Goal: Transaction & Acquisition: Purchase product/service

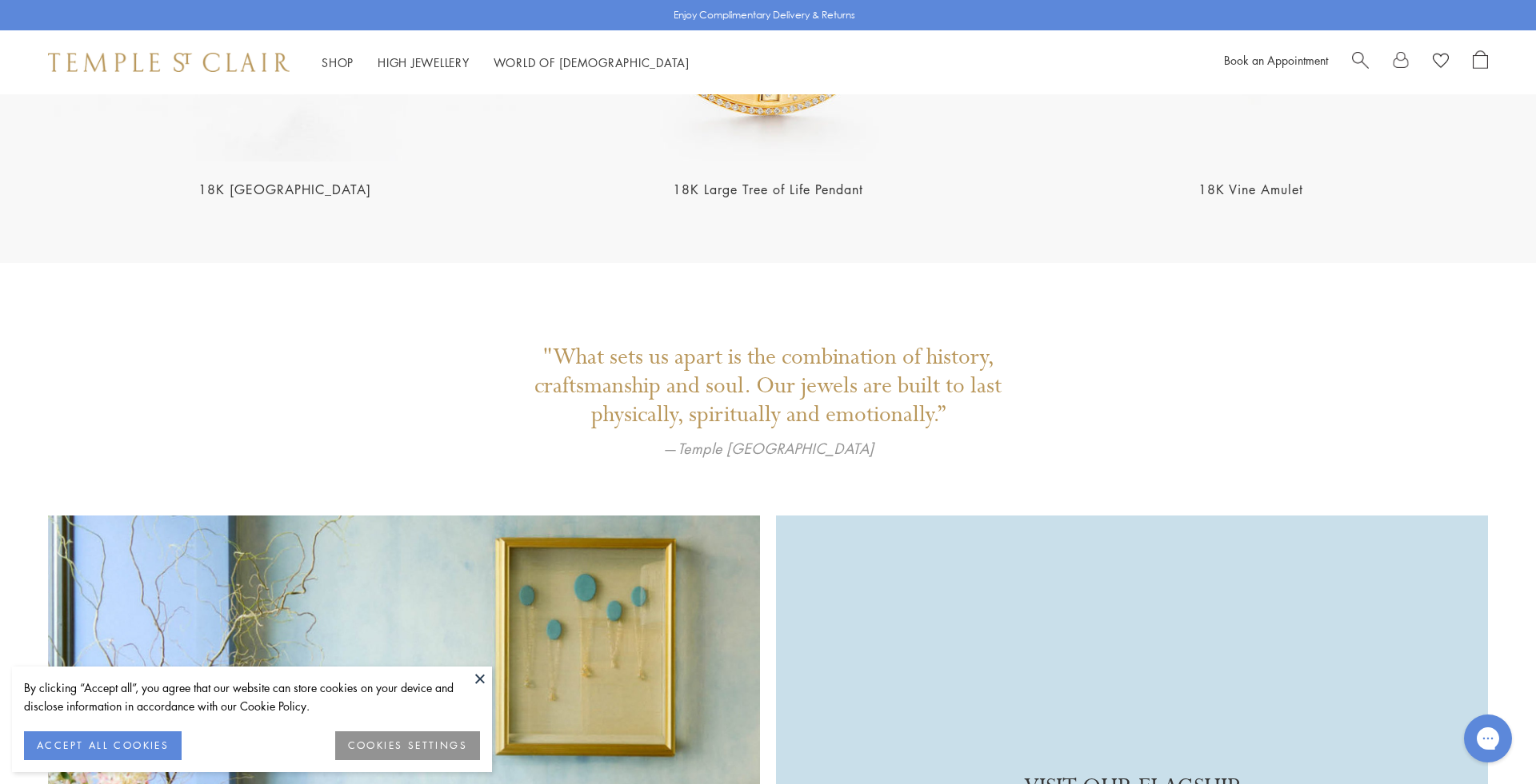
scroll to position [4197, 0]
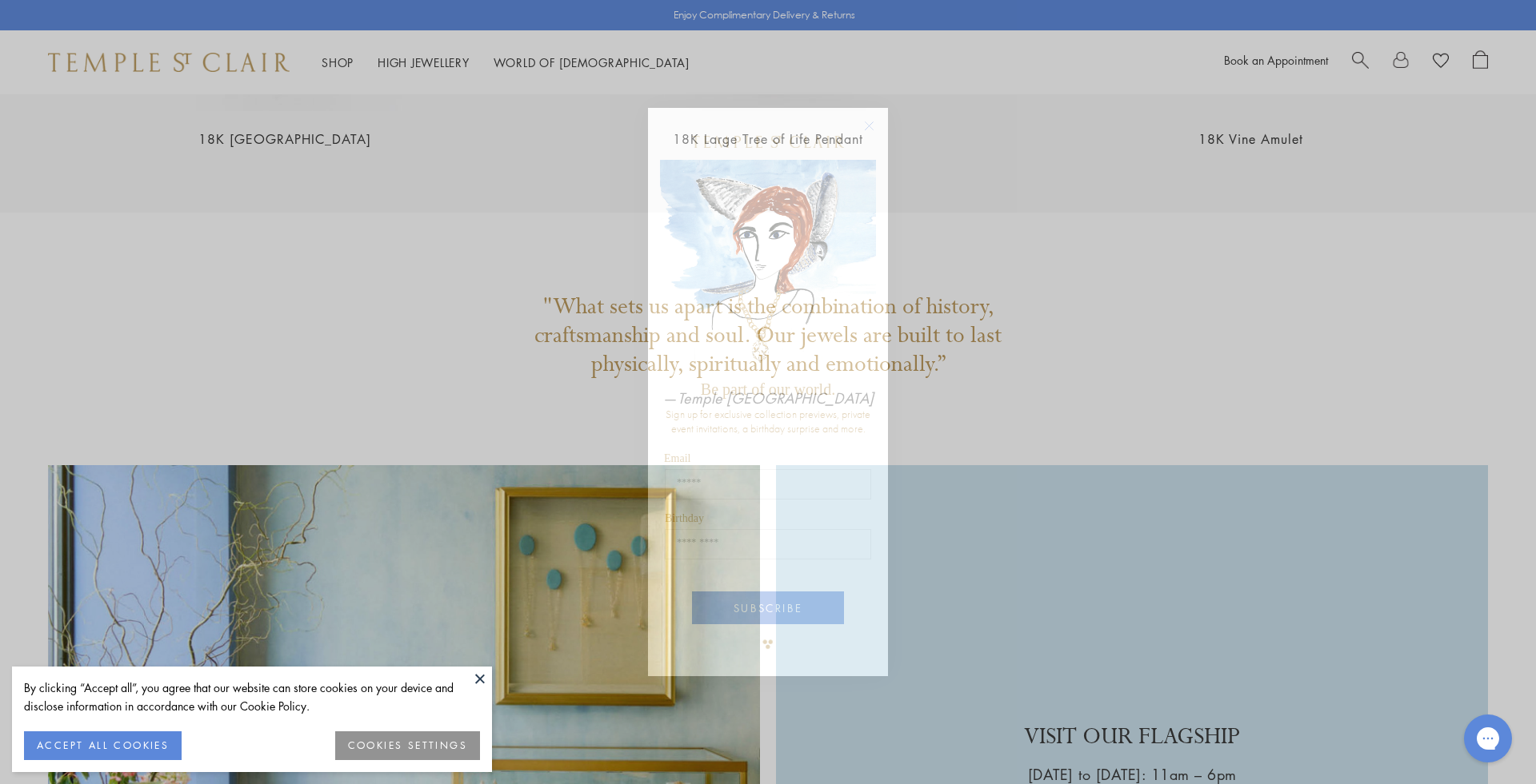
click at [871, 126] on circle "Close dialog" at bounding box center [869, 126] width 19 height 19
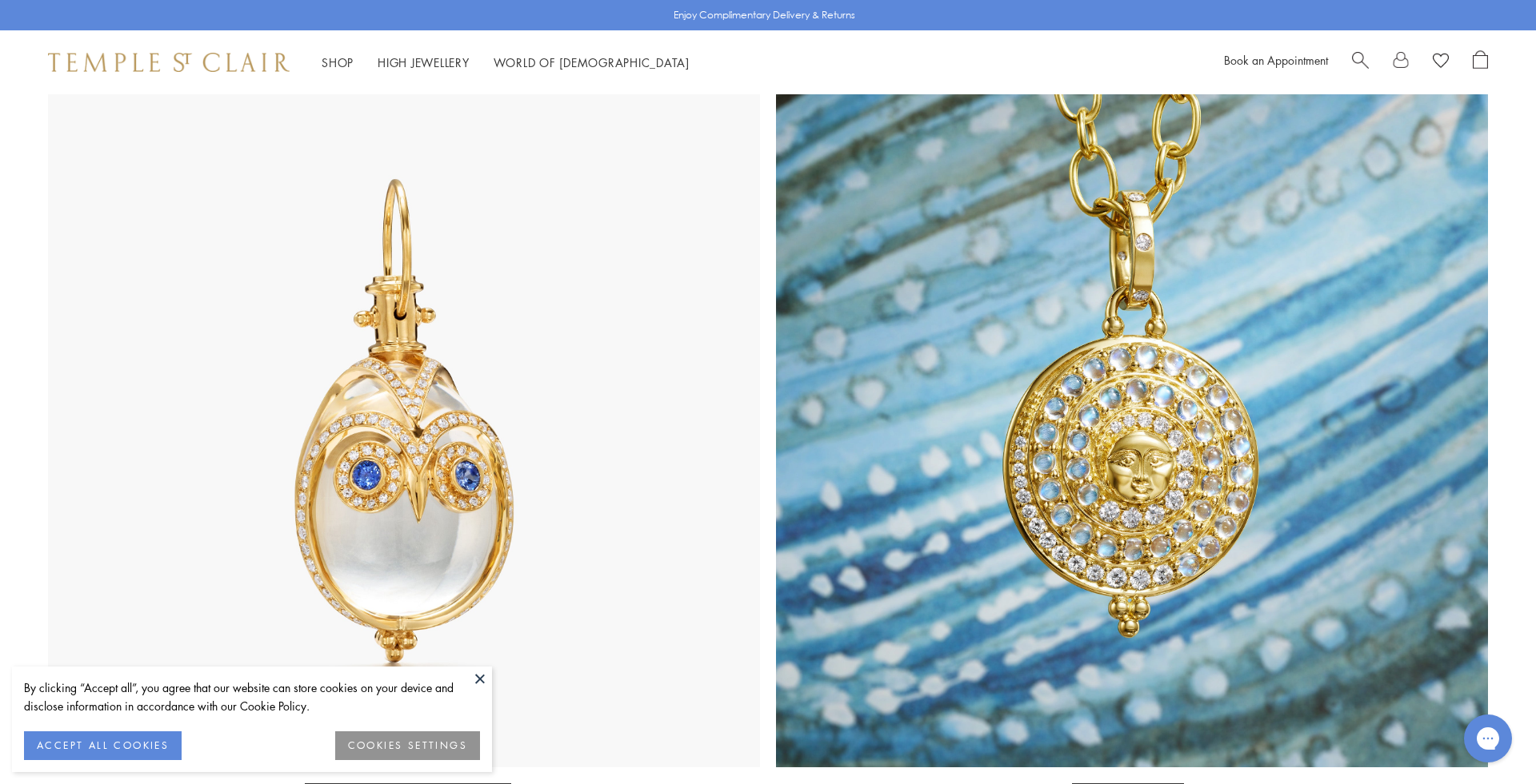
scroll to position [363, 0]
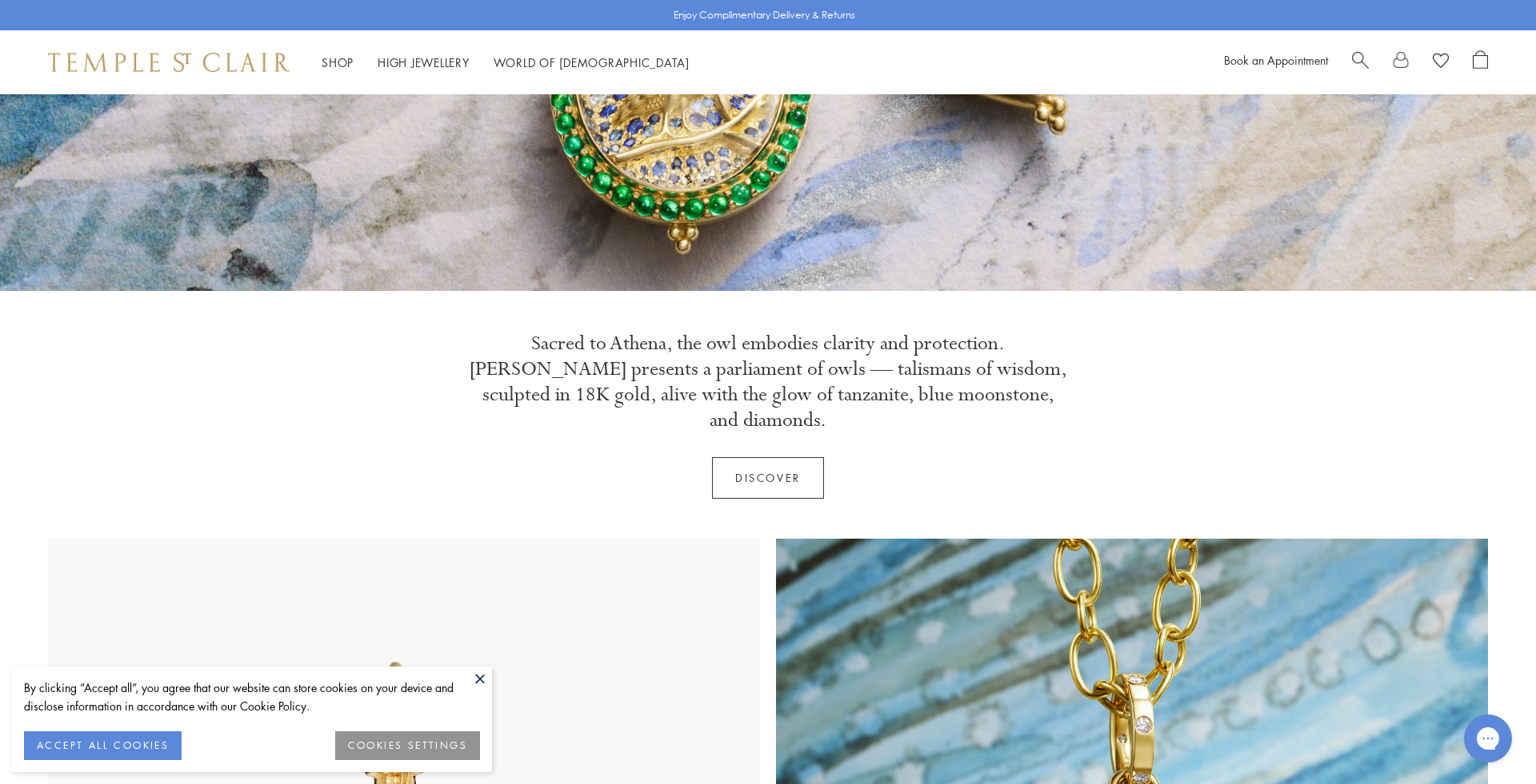
click at [1352, 52] on span "Search" at bounding box center [1359, 58] width 16 height 16
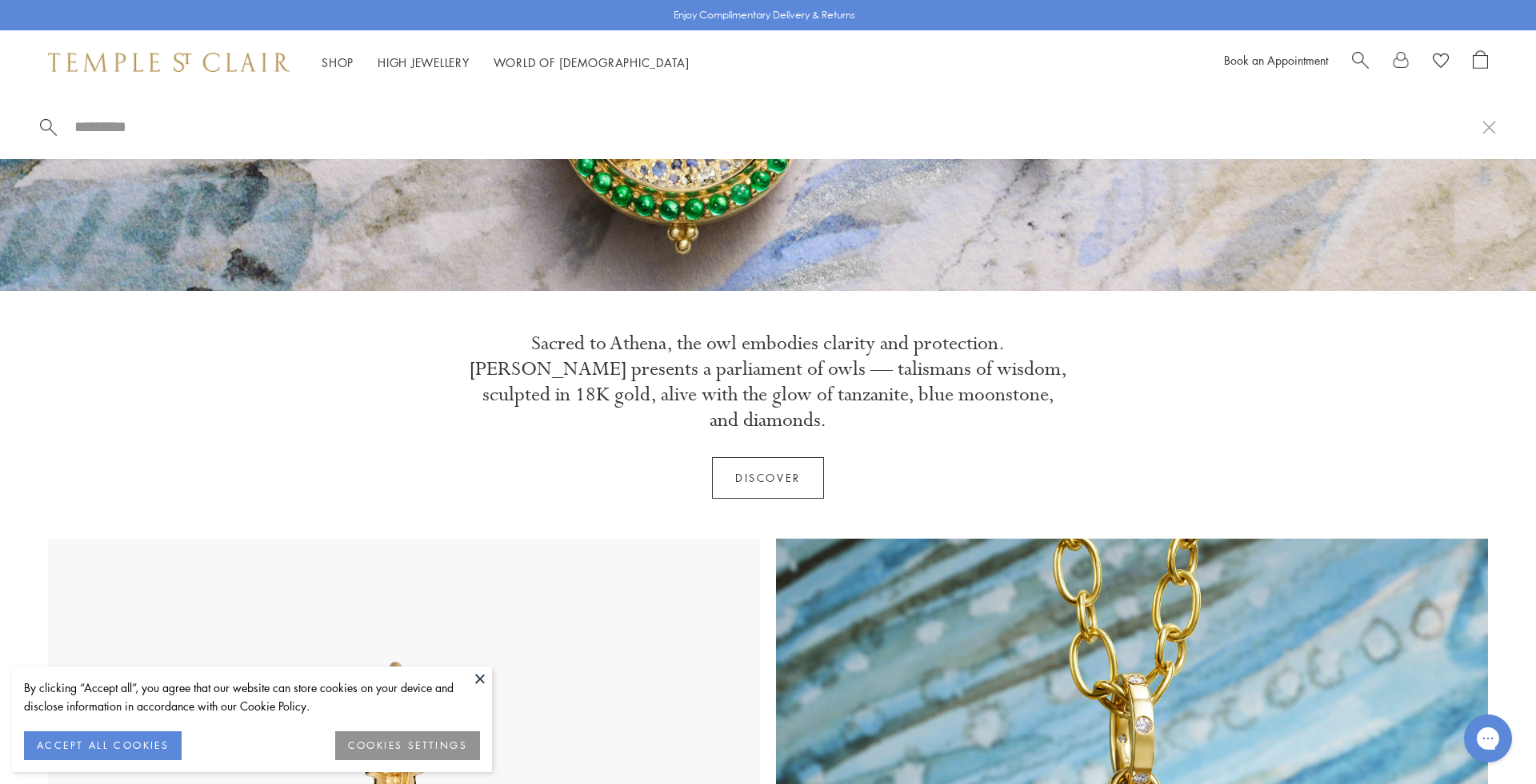
type input "*"
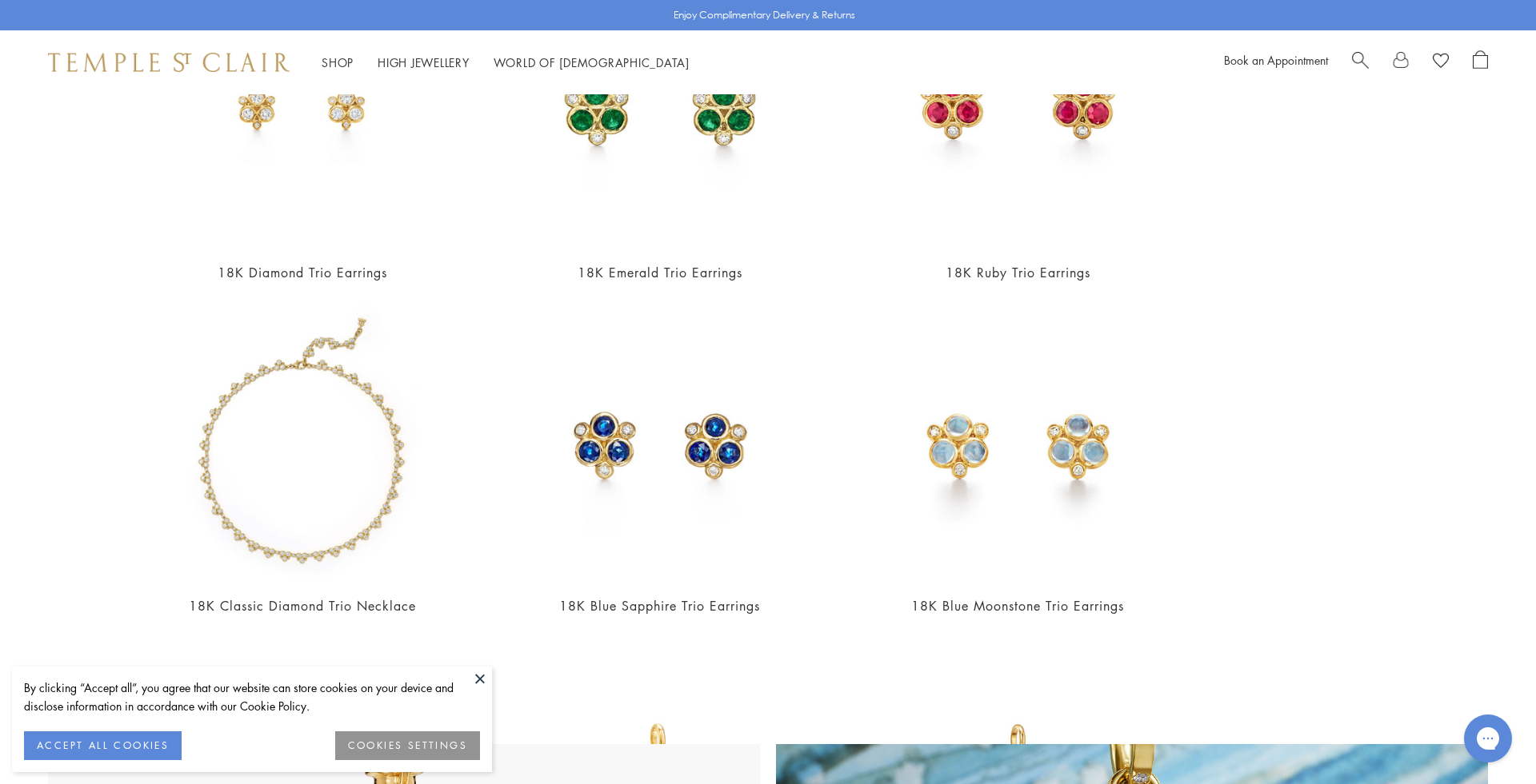
scroll to position [331, 0]
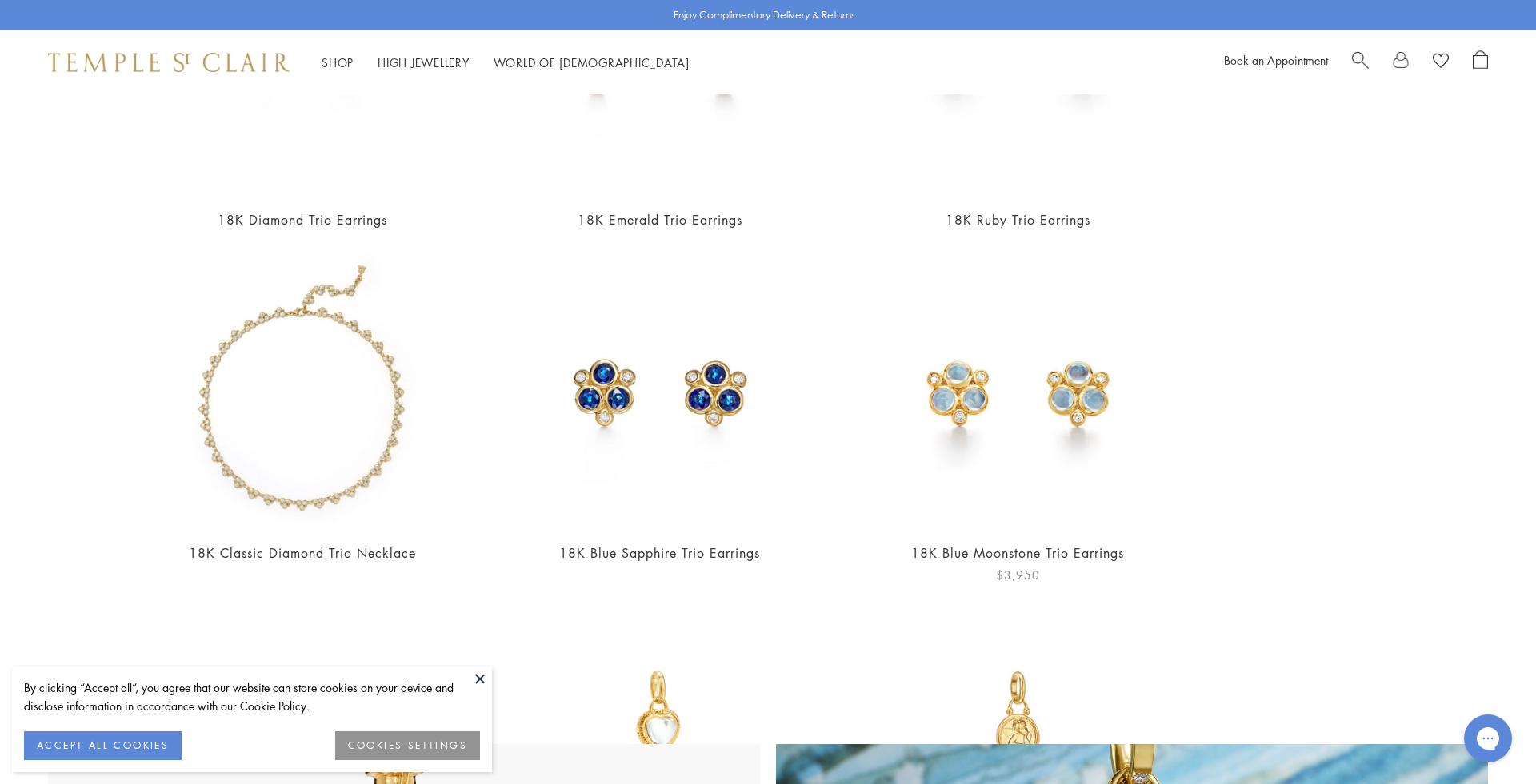
type input "****"
click at [981, 407] on img at bounding box center [1017, 389] width 278 height 278
